Goal: Transaction & Acquisition: Purchase product/service

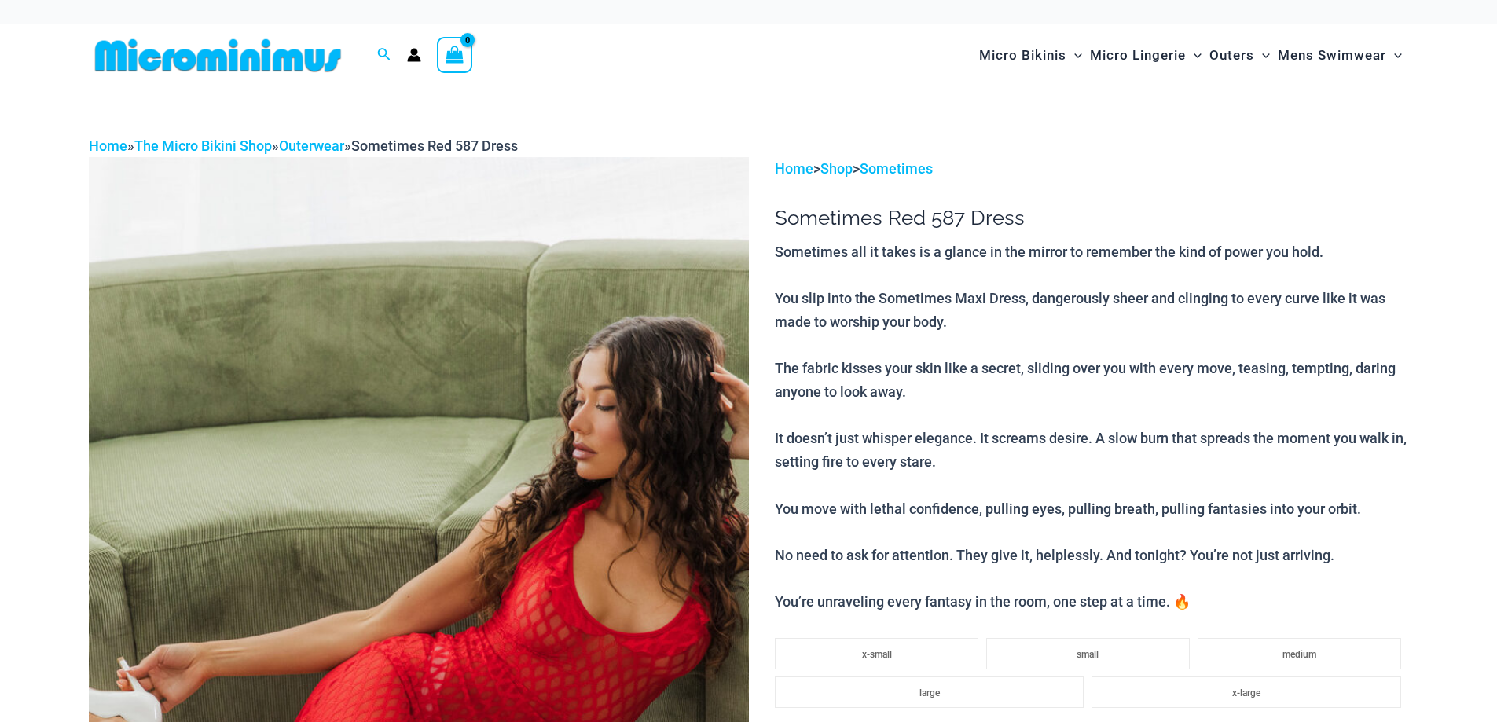
click at [646, 302] on img at bounding box center [419, 652] width 660 height 990
click at [631, 333] on img at bounding box center [419, 652] width 660 height 990
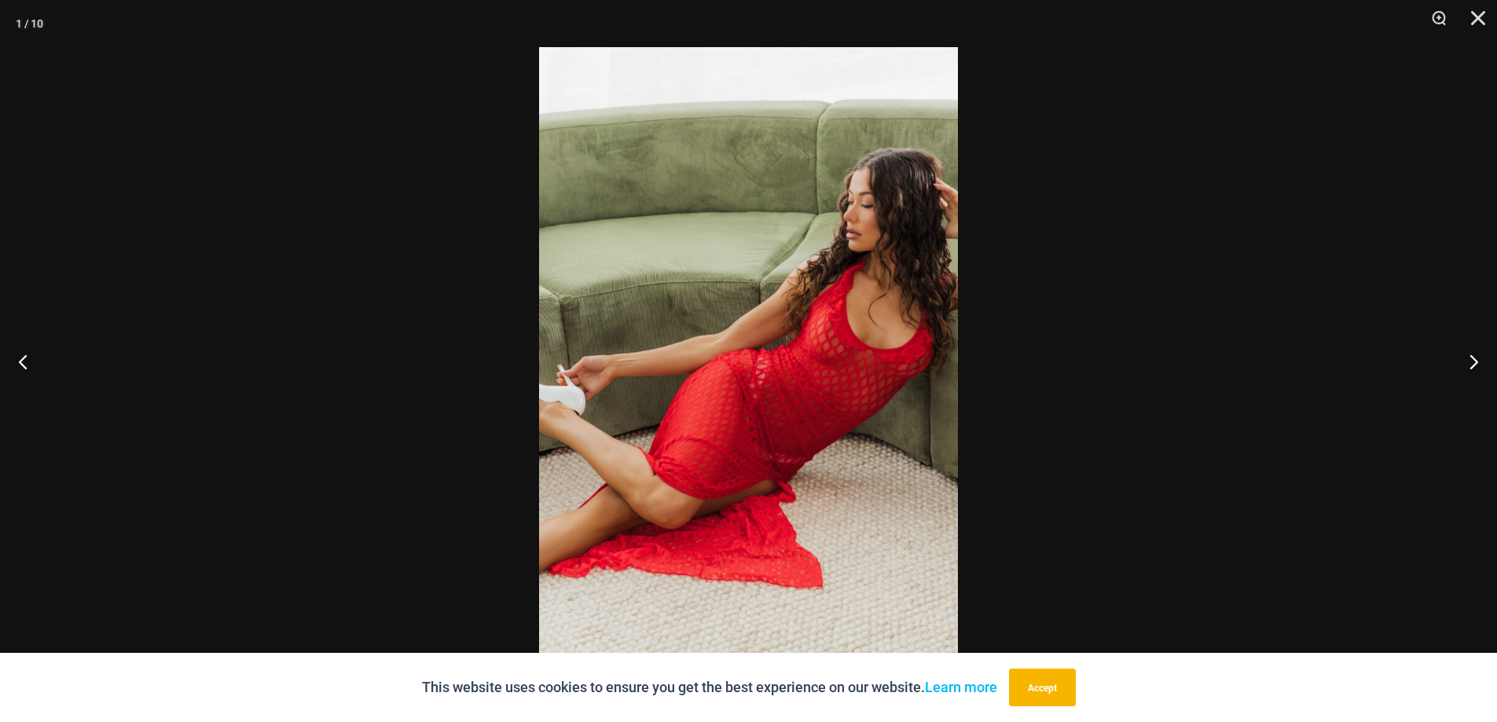
click at [771, 325] on img at bounding box center [748, 361] width 419 height 628
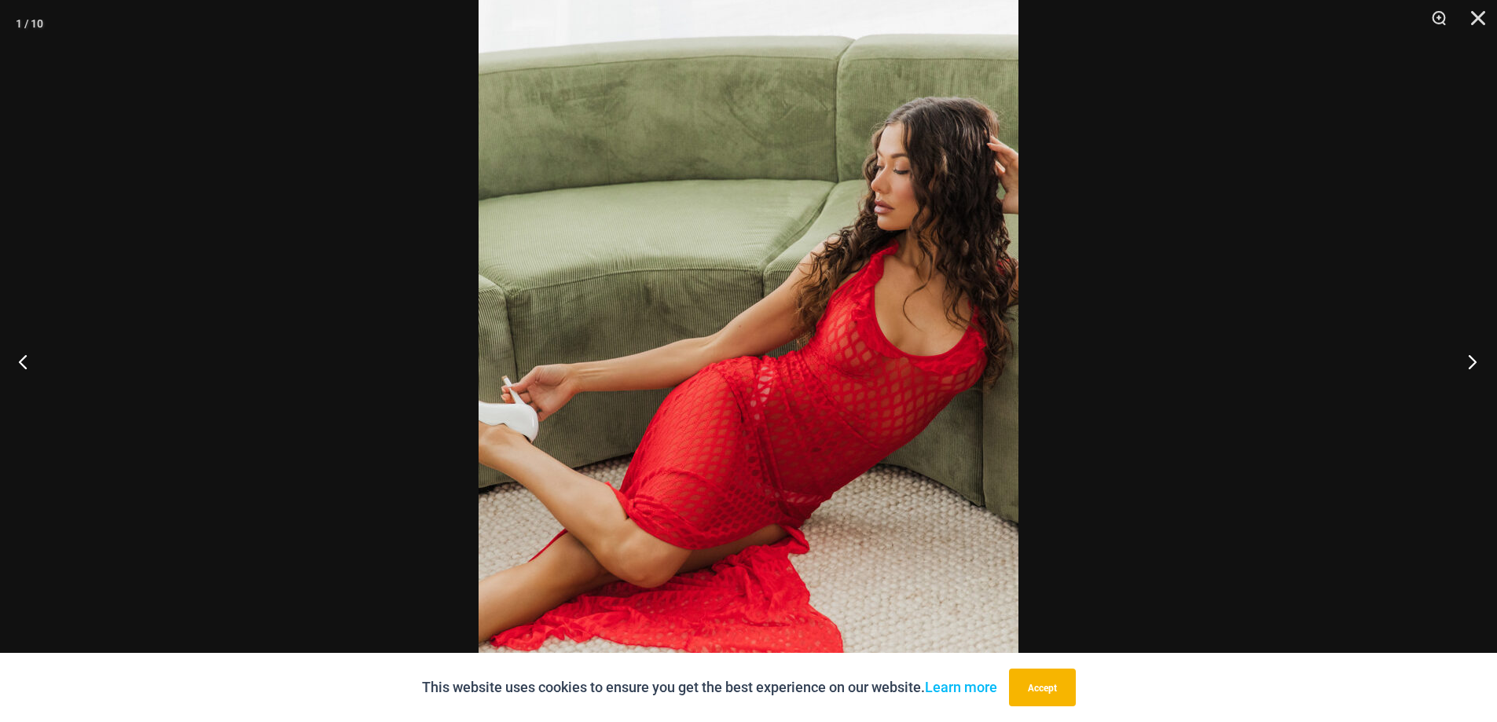
click at [1478, 359] on button "Next" at bounding box center [1467, 361] width 59 height 79
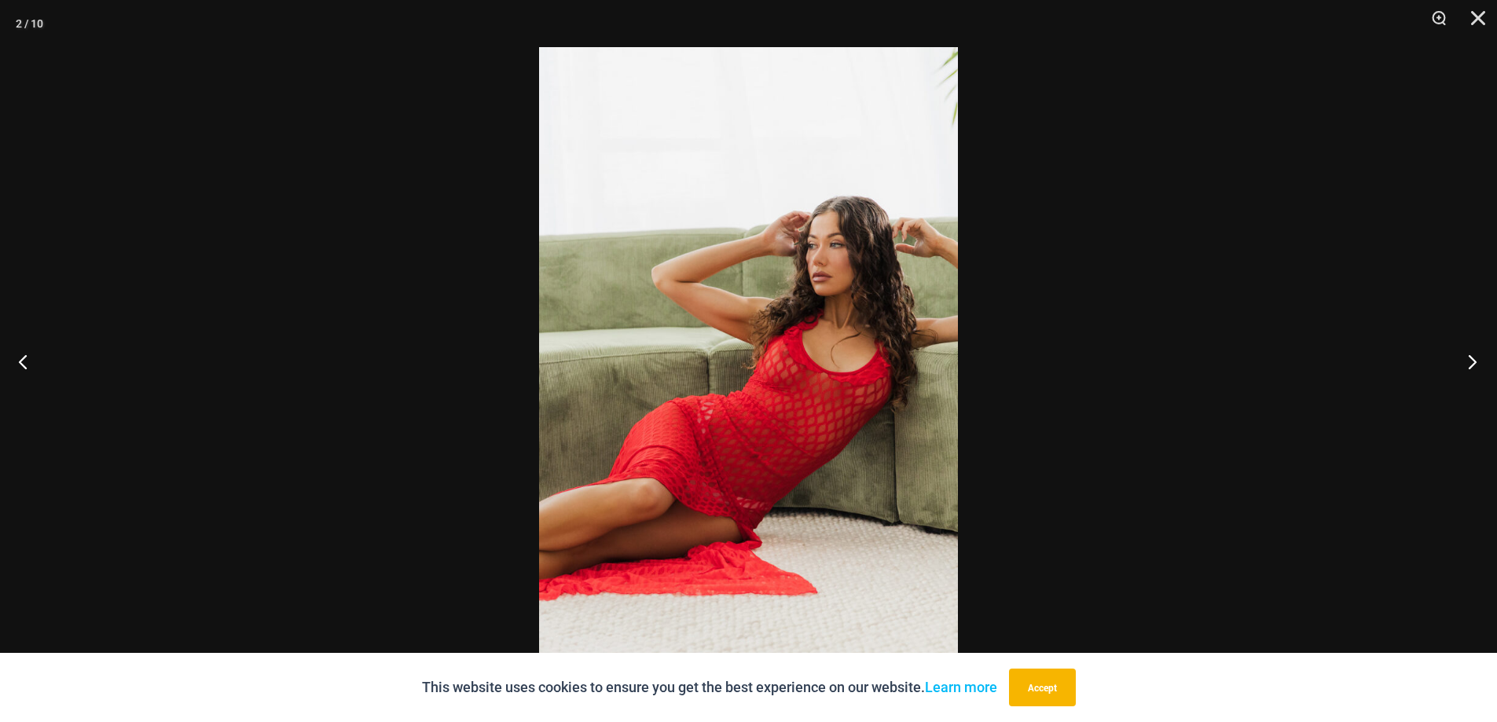
click at [1478, 359] on button "Next" at bounding box center [1467, 361] width 59 height 79
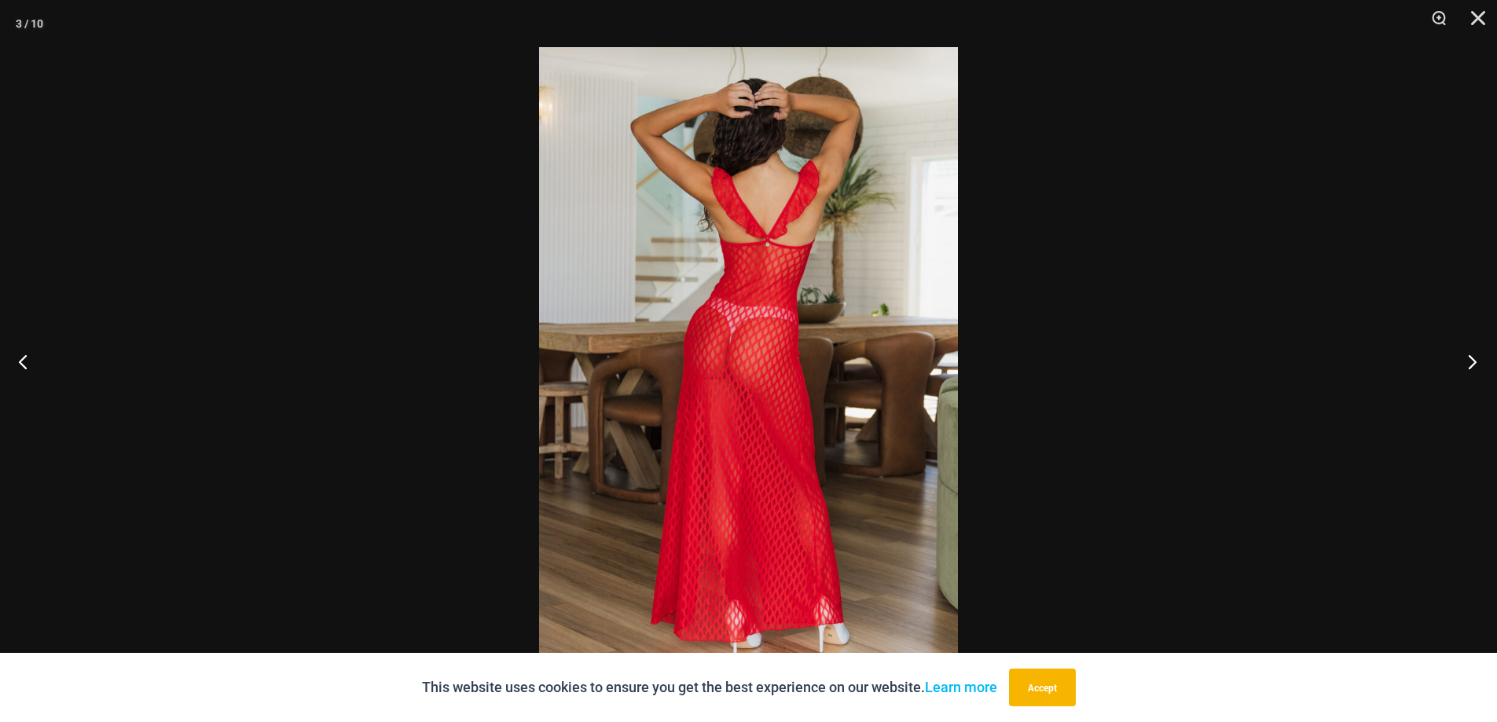
click at [1474, 361] on button "Next" at bounding box center [1467, 361] width 59 height 79
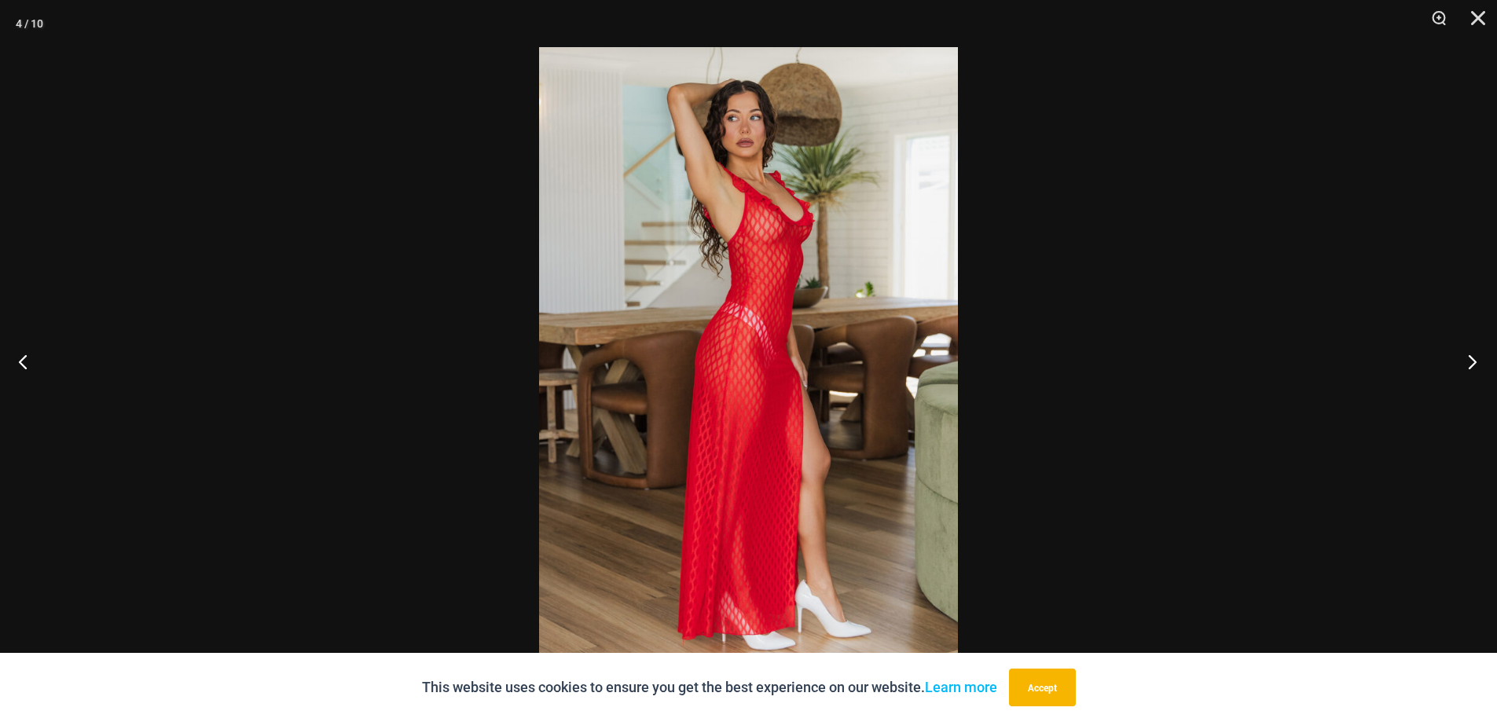
click at [1474, 361] on button "Next" at bounding box center [1467, 361] width 59 height 79
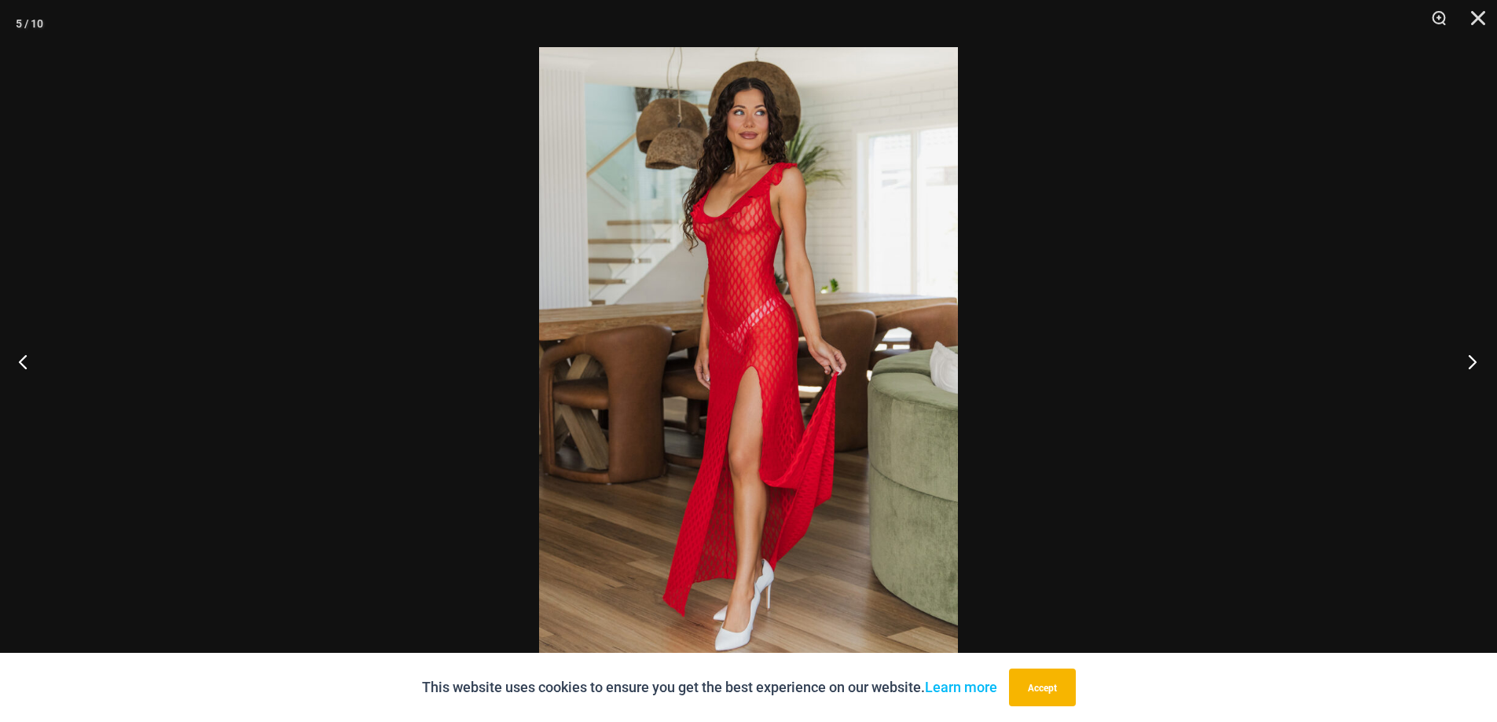
click at [1474, 361] on button "Next" at bounding box center [1467, 361] width 59 height 79
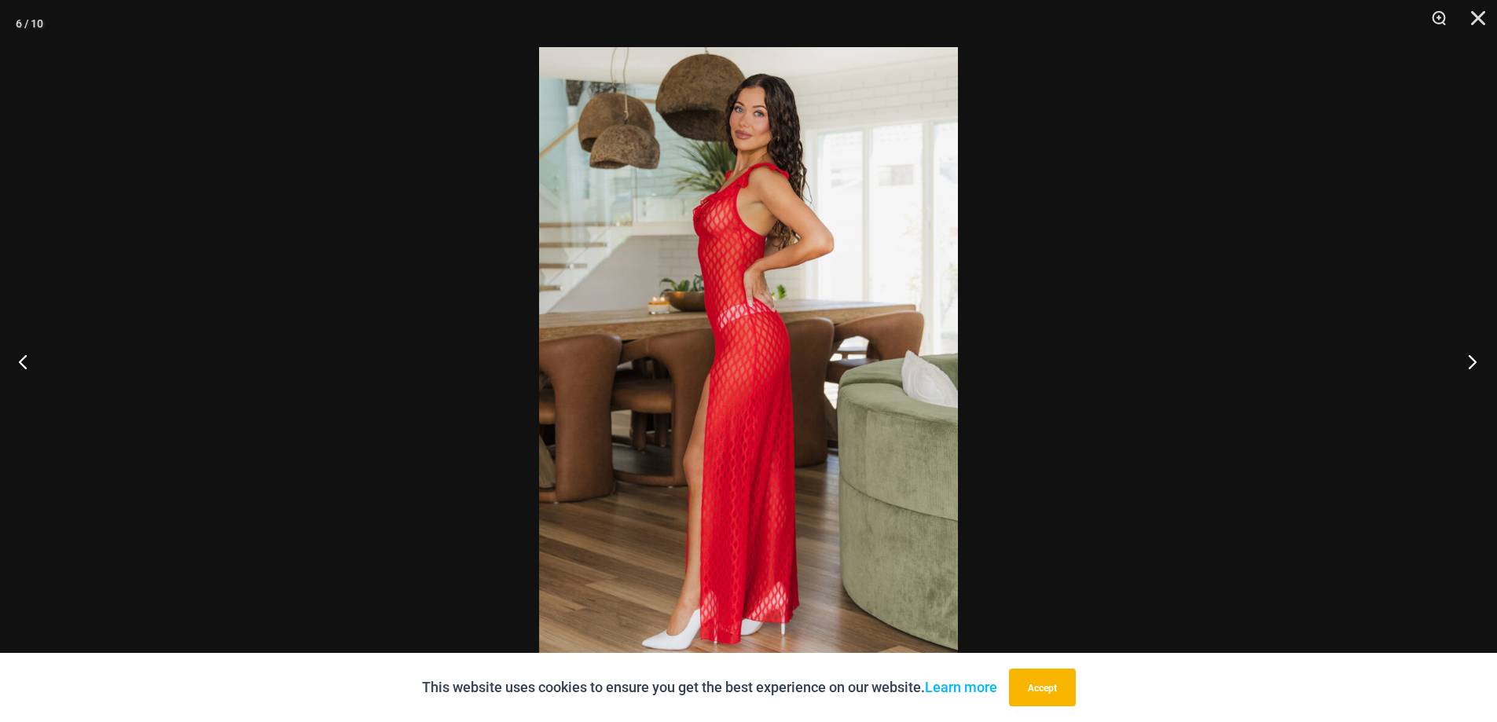
click at [1474, 361] on button "Next" at bounding box center [1467, 361] width 59 height 79
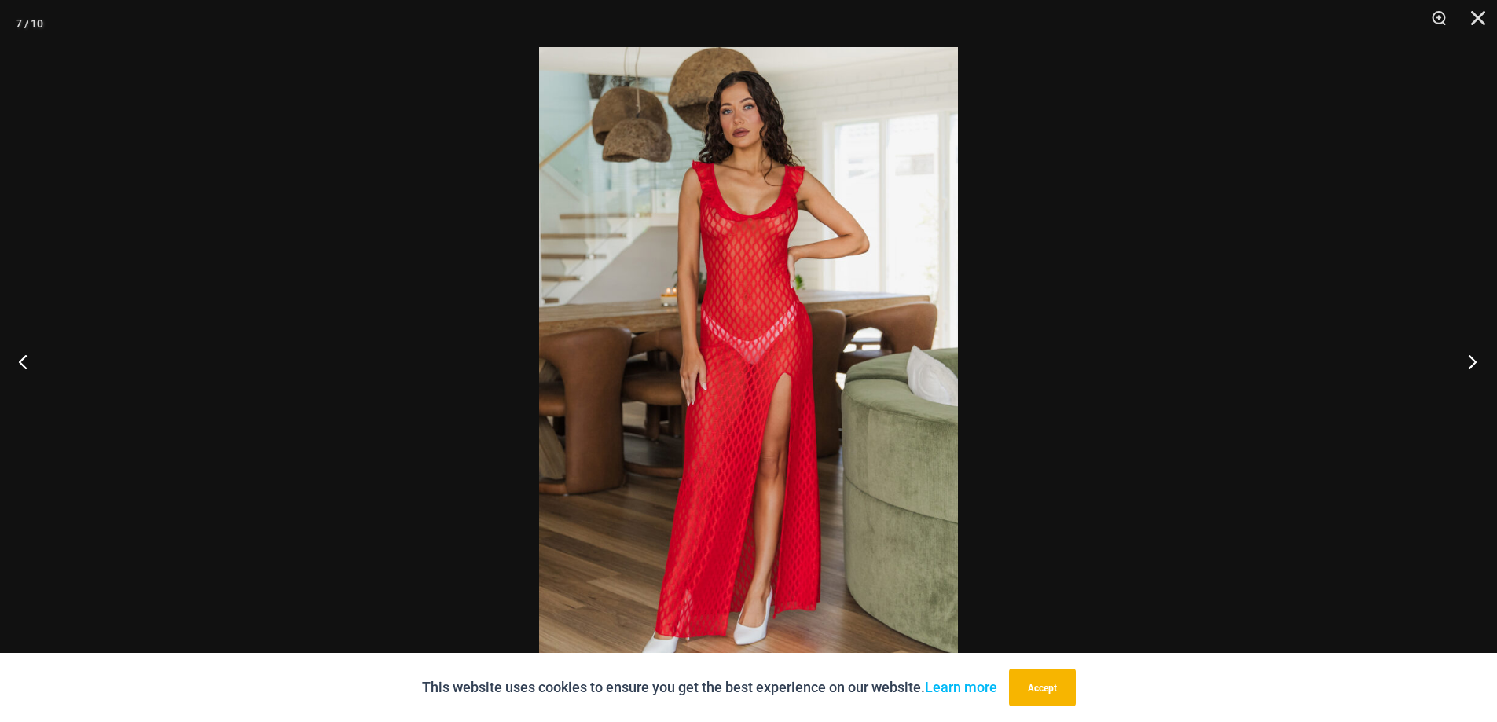
click at [1474, 361] on button "Next" at bounding box center [1467, 361] width 59 height 79
